Goal: Transaction & Acquisition: Subscribe to service/newsletter

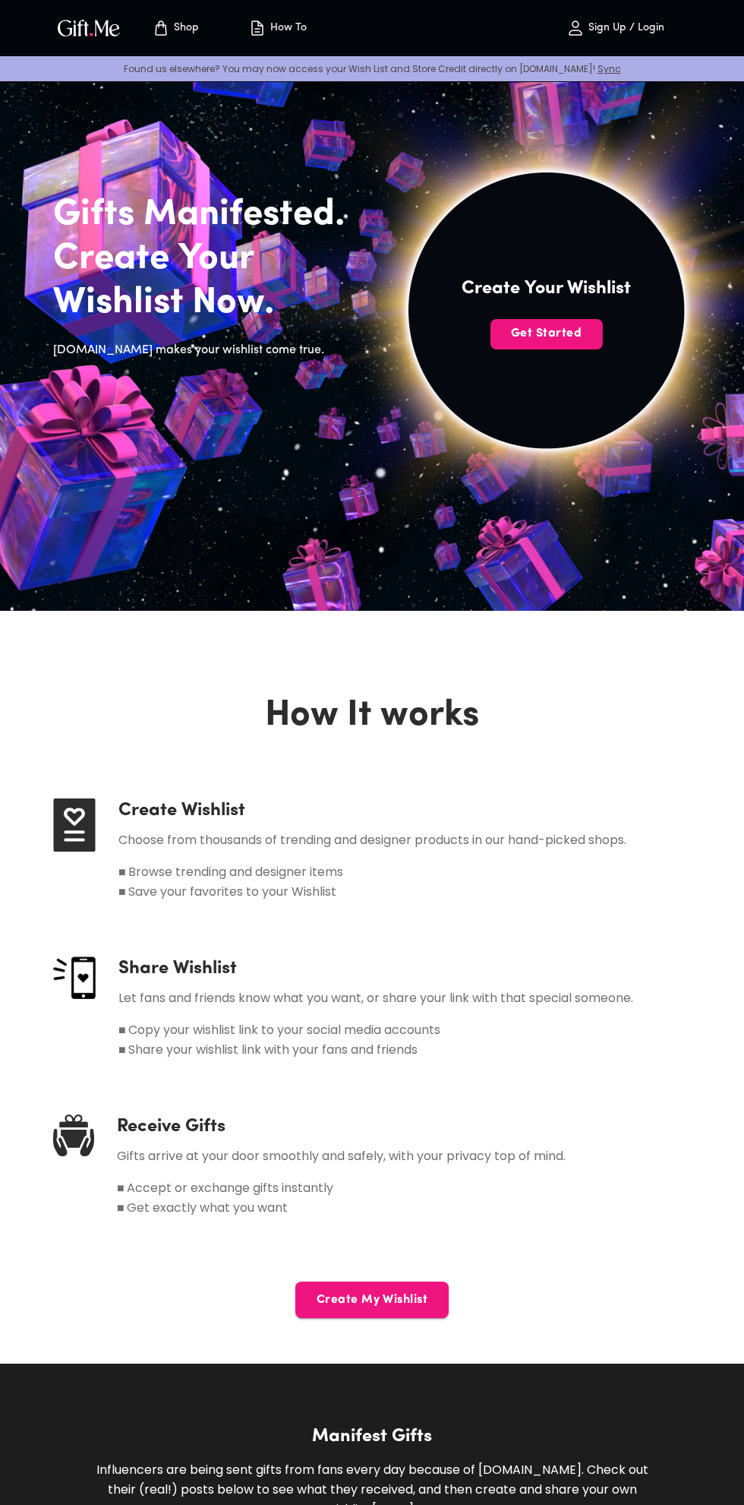
click at [508, 327] on span "Get Started" at bounding box center [547, 333] width 112 height 17
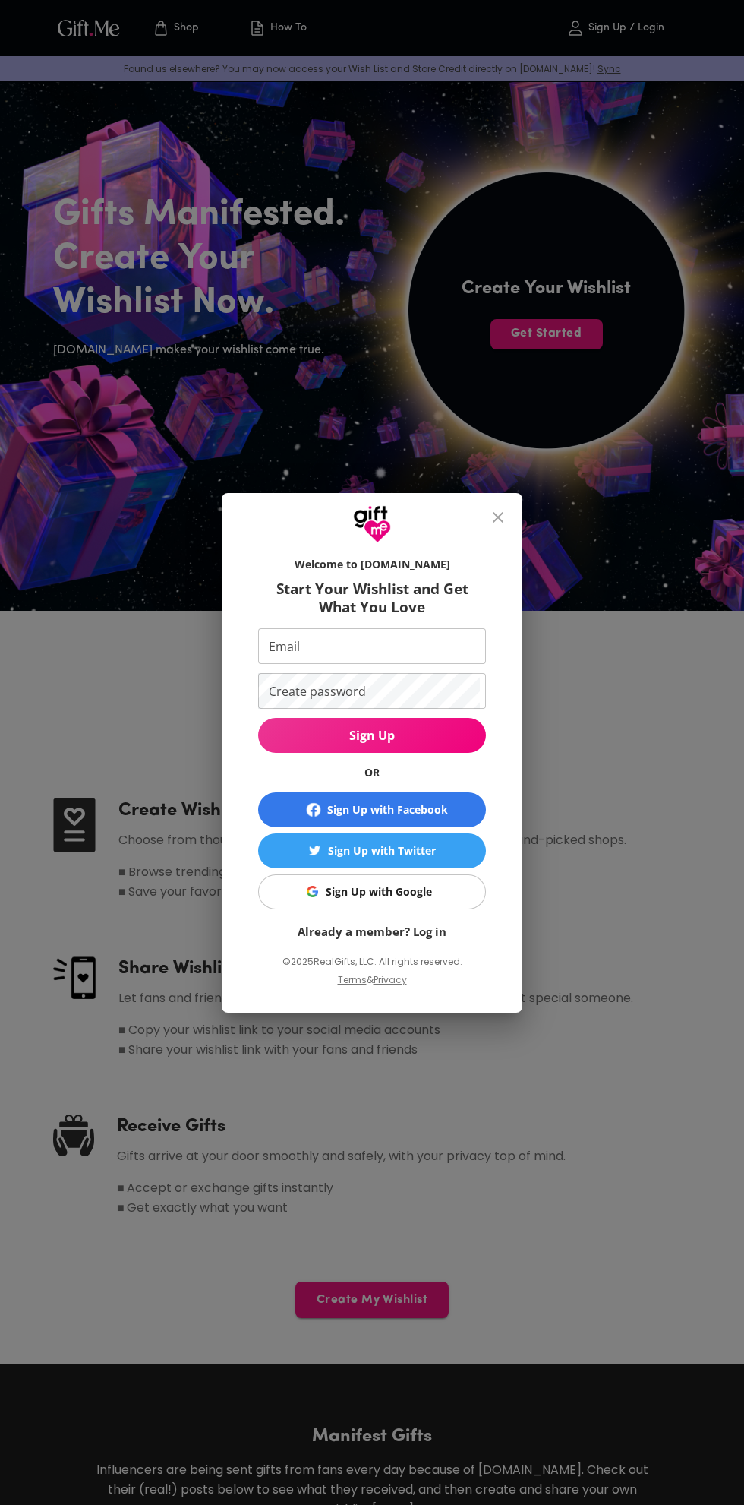
click at [356, 892] on div "Sign Up with Google" at bounding box center [379, 891] width 106 height 17
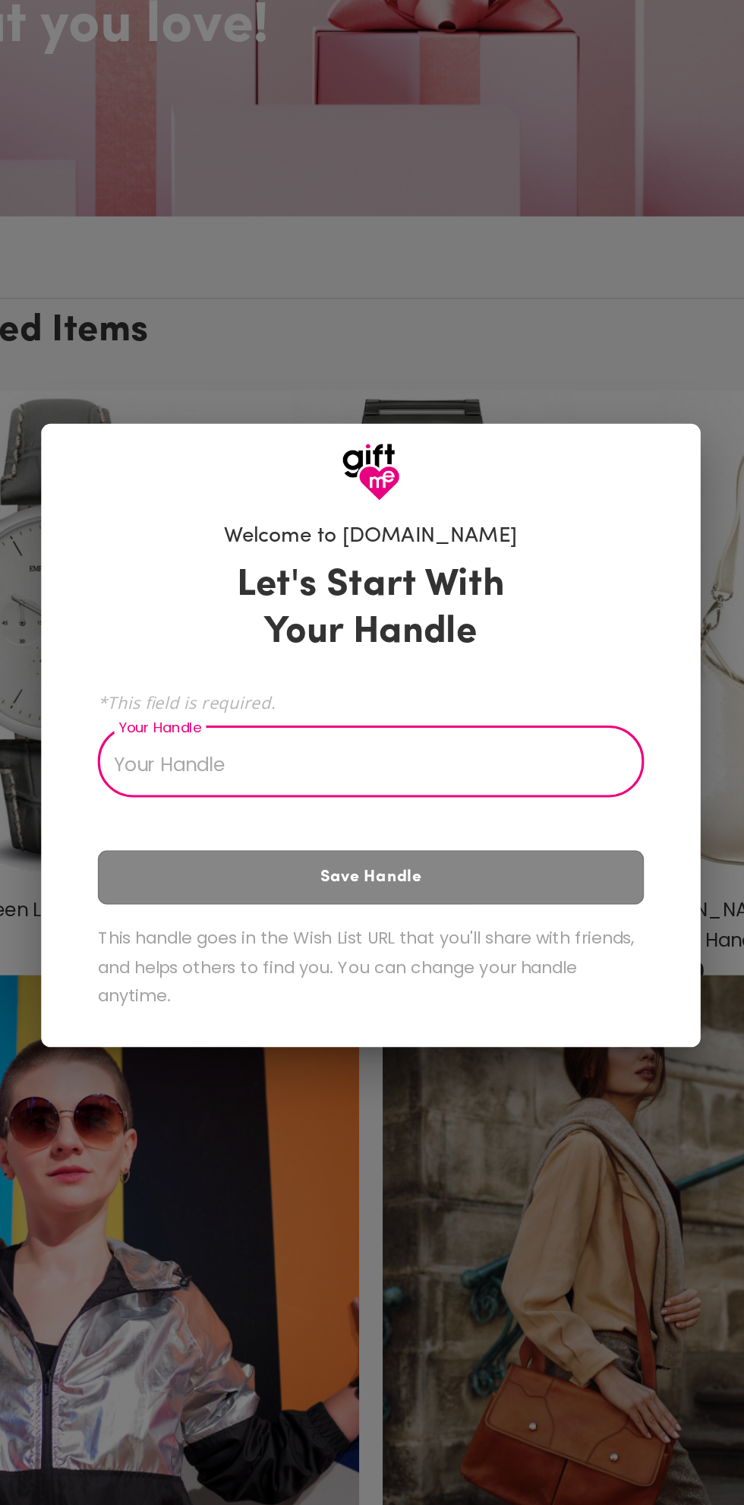
click at [273, 775] on input "Your Handle" at bounding box center [364, 771] width 336 height 43
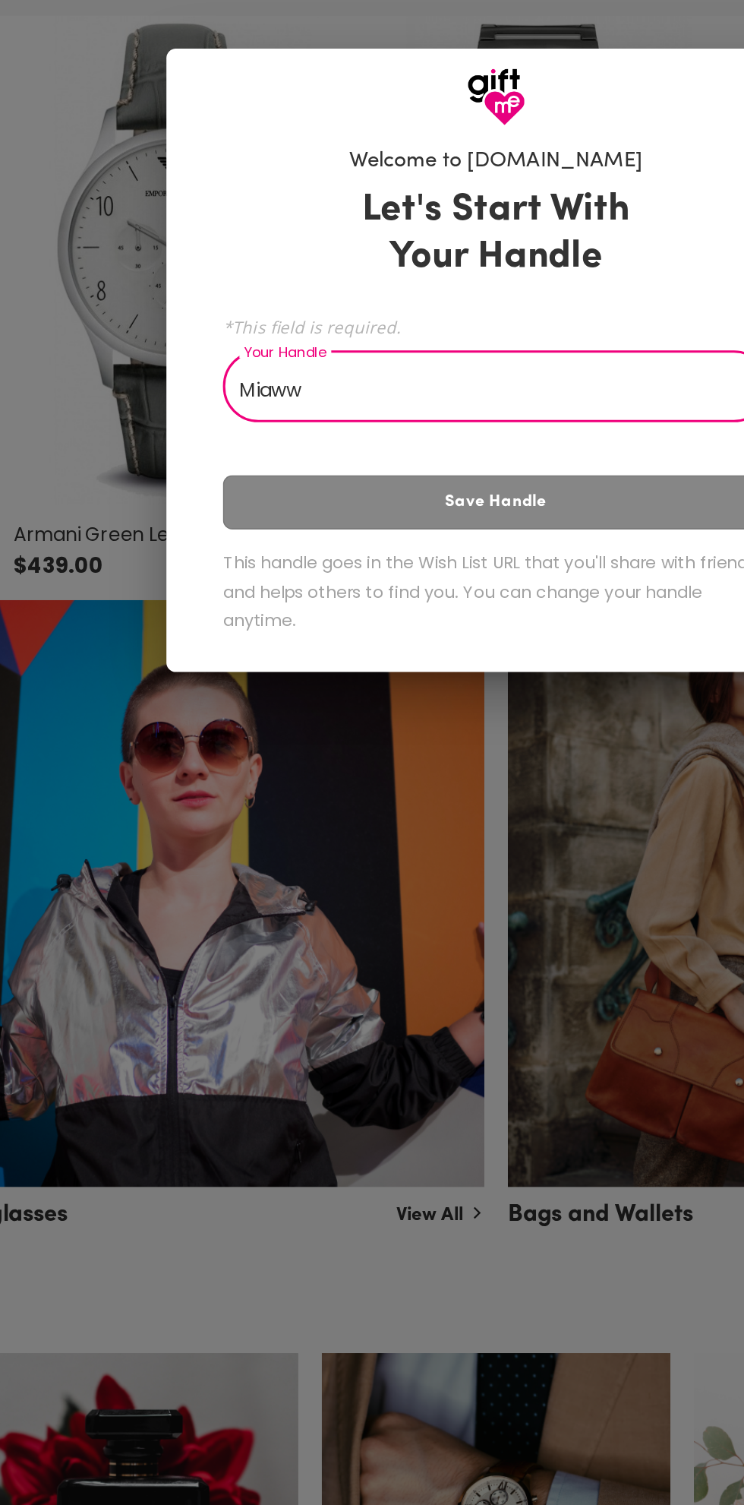
click at [368, 848] on div "Let's Start With Your Handle *This field is required. Your Handle Miaww Your Ha…" at bounding box center [372, 787] width 352 height 308
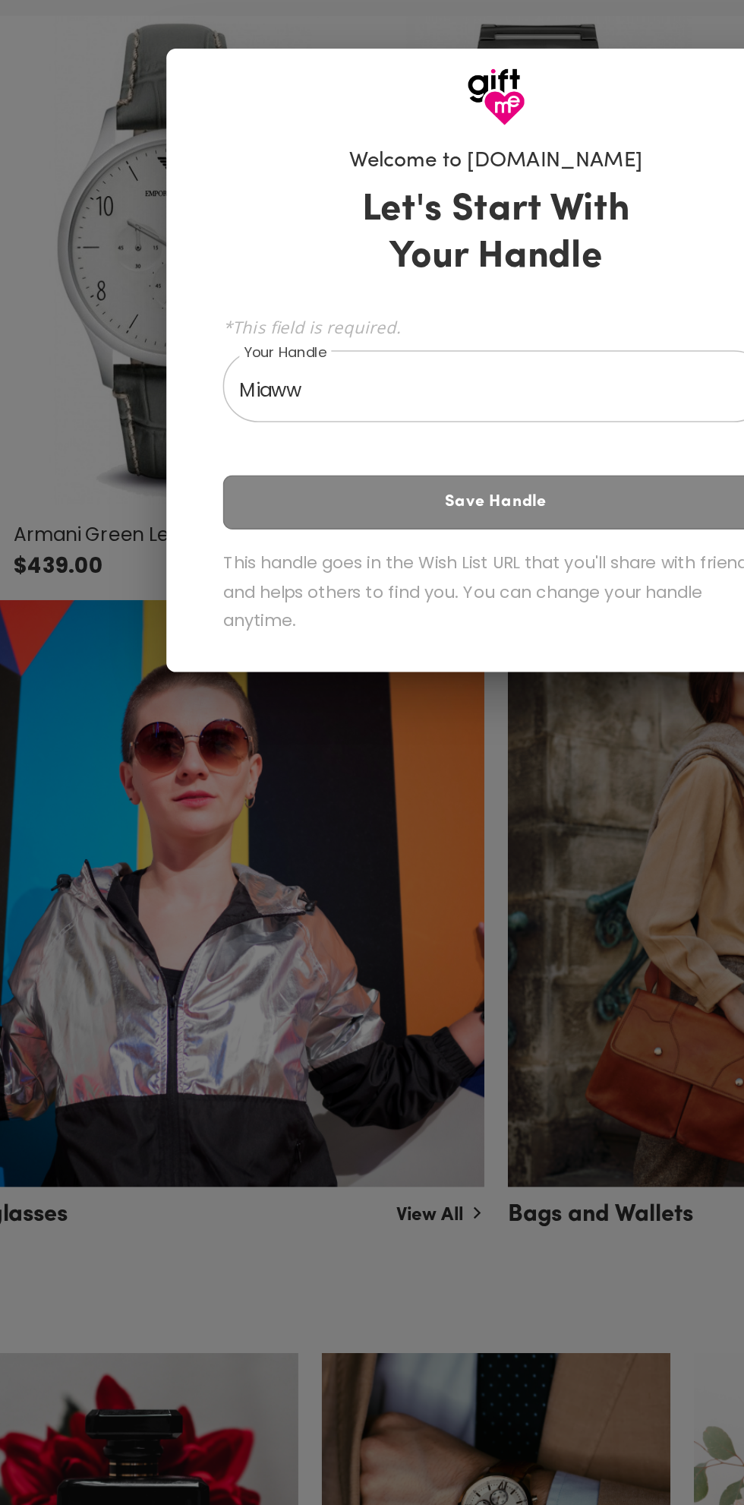
click at [391, 837] on div "Let's Start With Your Handle *This field is required. Your Handle Miaww Your Ha…" at bounding box center [372, 787] width 352 height 308
click at [385, 766] on input "Miaww" at bounding box center [364, 771] width 336 height 43
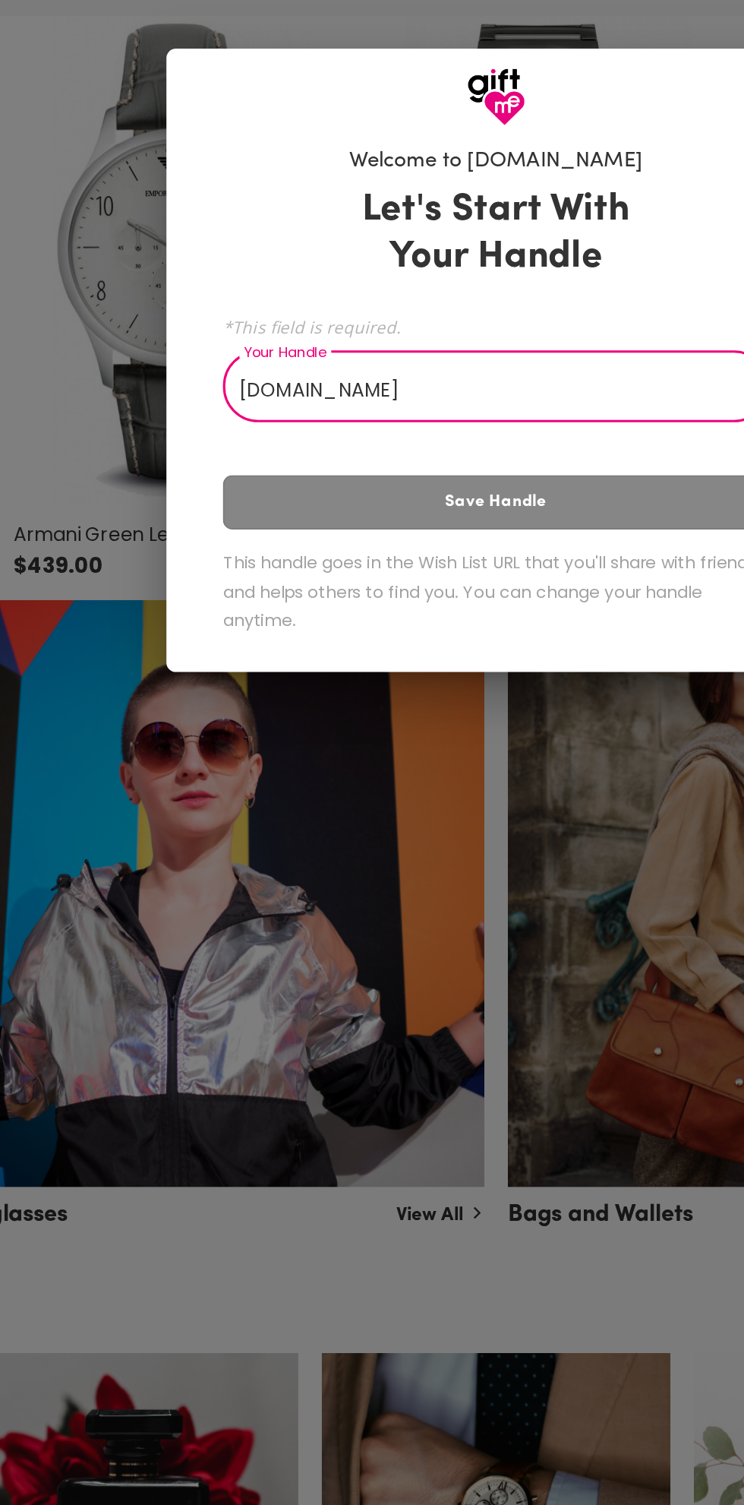
click at [364, 847] on div "Let's Start With Your Handle *This field is required. Your Handle Miawwgift.me …" at bounding box center [372, 787] width 352 height 308
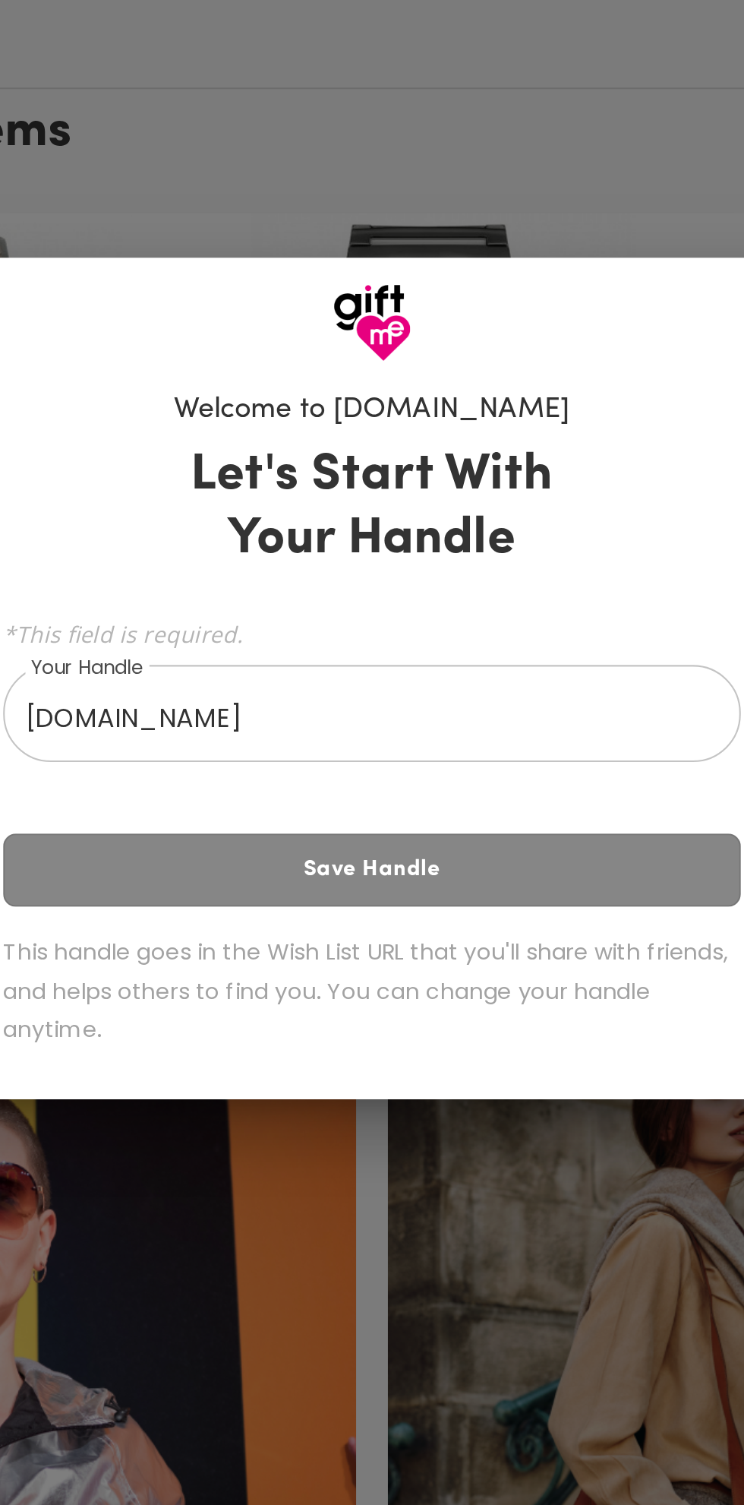
click at [404, 668] on h3 "Let's Start With Your Handle" at bounding box center [372, 670] width 211 height 61
click at [387, 1019] on div "Welcome to Gift.me Let's Start With Your Handle *This field is required. Your H…" at bounding box center [372, 752] width 744 height 1505
click at [365, 777] on input "Miawwgift.me" at bounding box center [364, 771] width 336 height 43
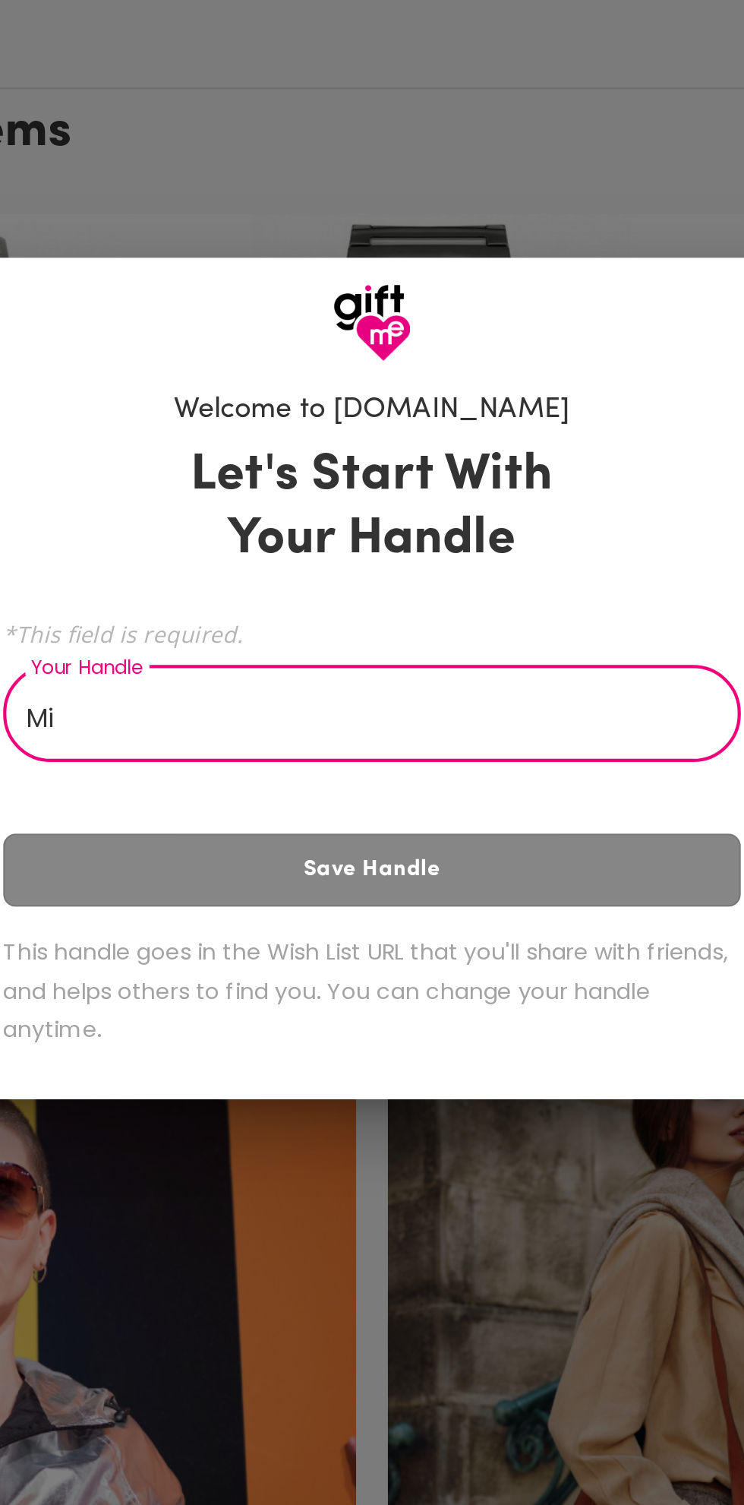
type input "M"
